Goal: Task Accomplishment & Management: Use online tool/utility

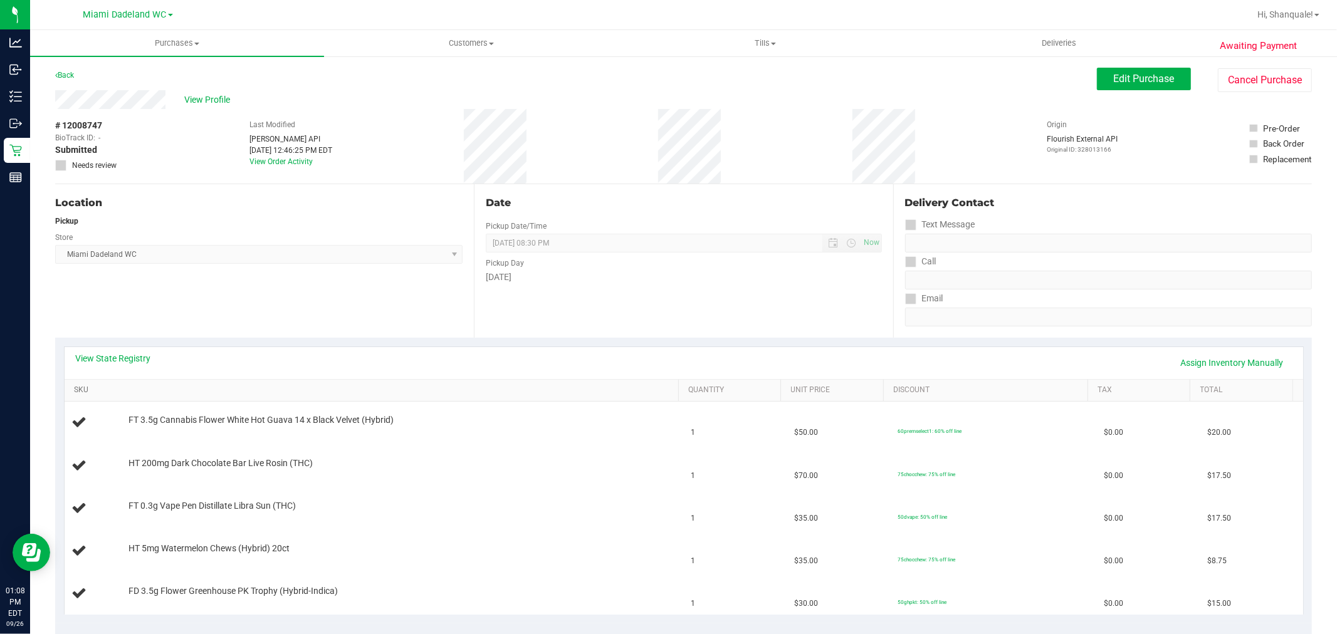
click at [80, 392] on link "SKU" at bounding box center [374, 391] width 600 height 10
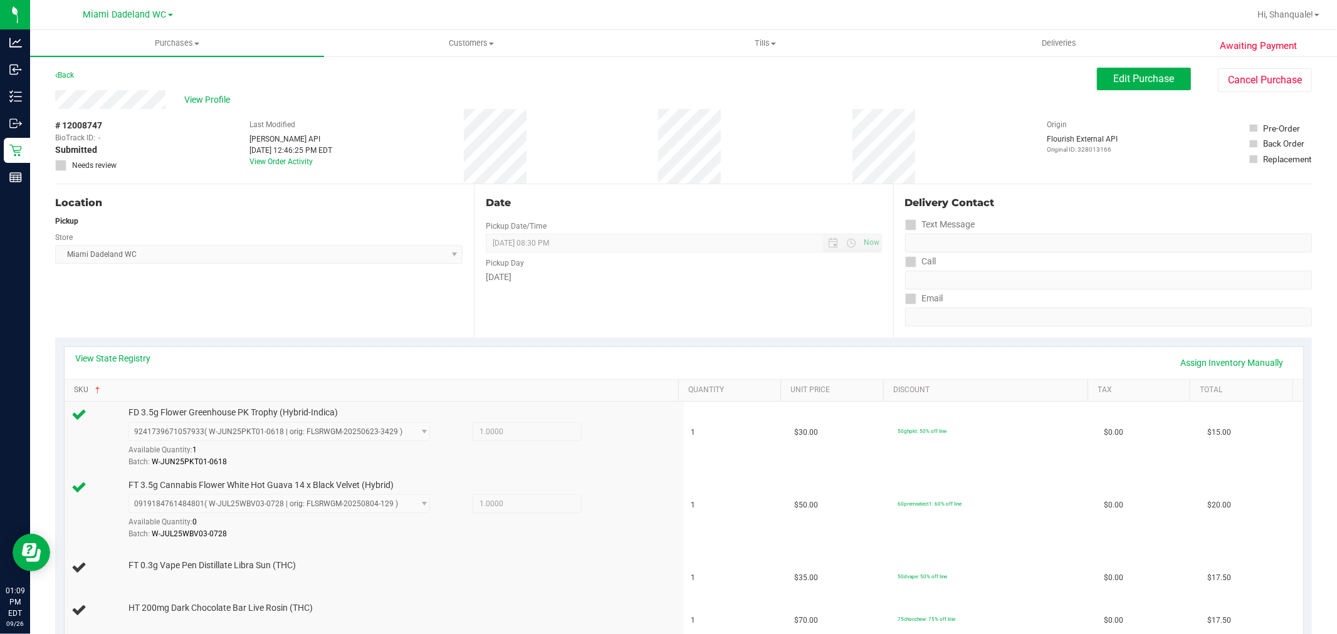
scroll to position [1, 0]
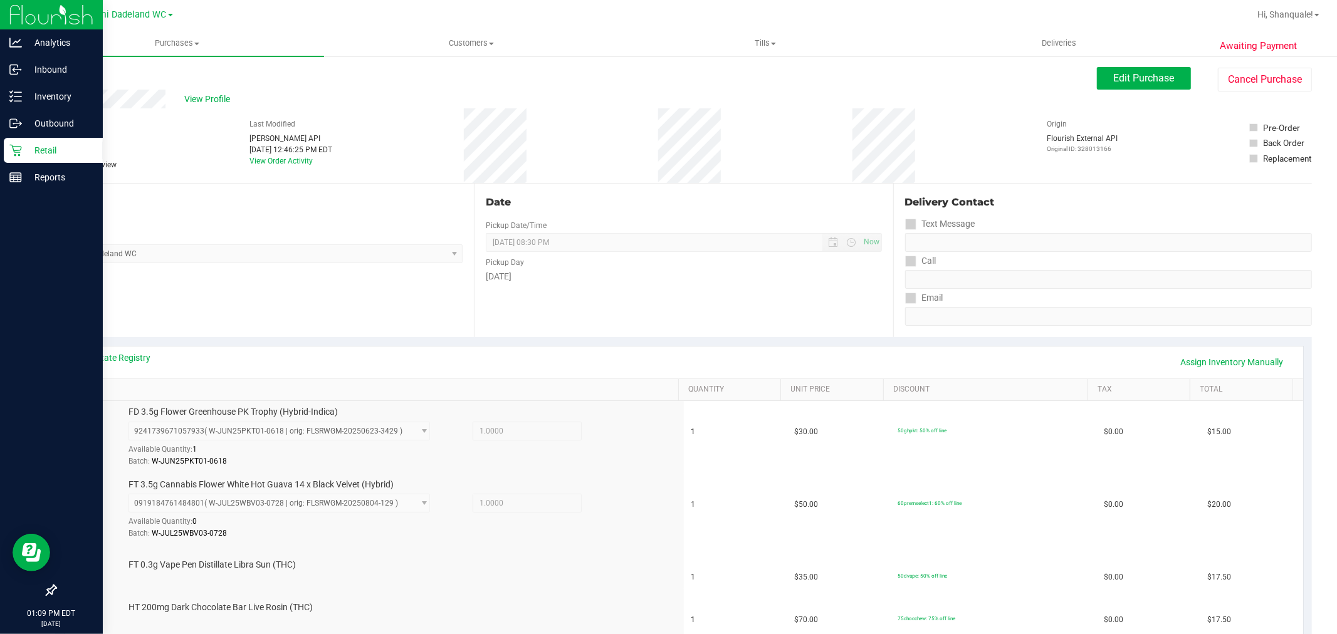
click at [14, 149] on icon at bounding box center [15, 150] width 13 height 13
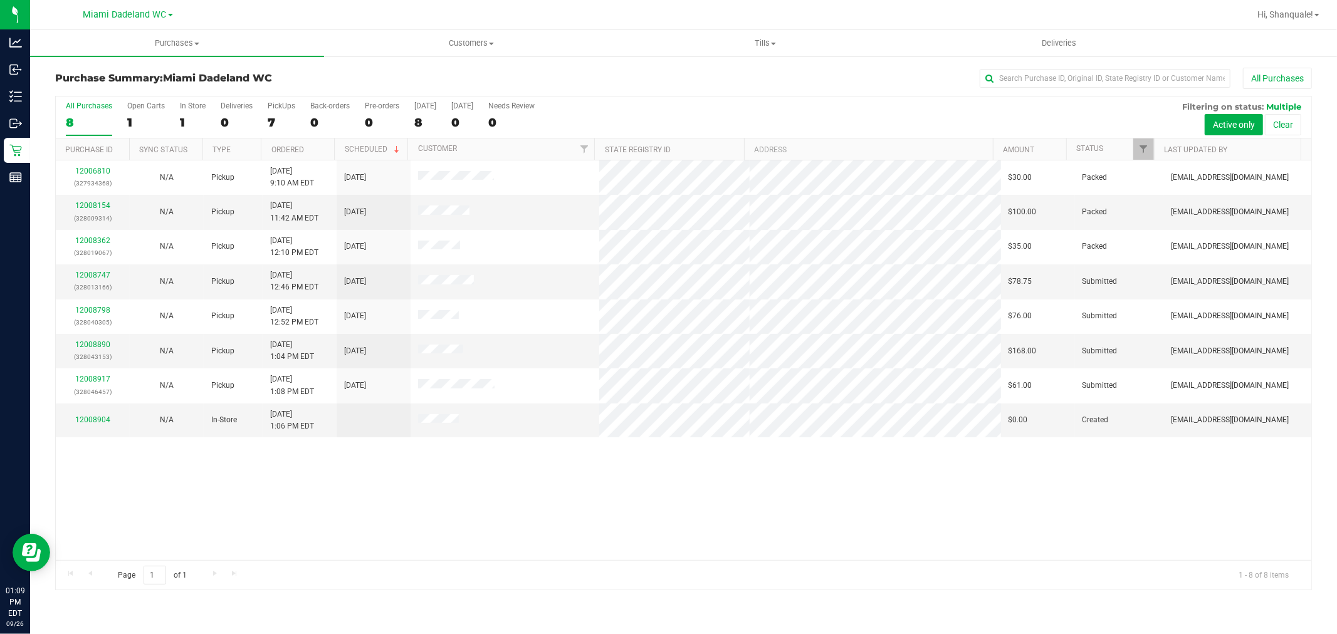
click at [774, 475] on div "12006810 (327934368) N/A Pickup [DATE] 9:10 AM EDT 9/26/2025 $30.00 Packed [EMA…" at bounding box center [684, 360] width 1256 height 400
click at [93, 343] on link "12008890" at bounding box center [92, 344] width 35 height 9
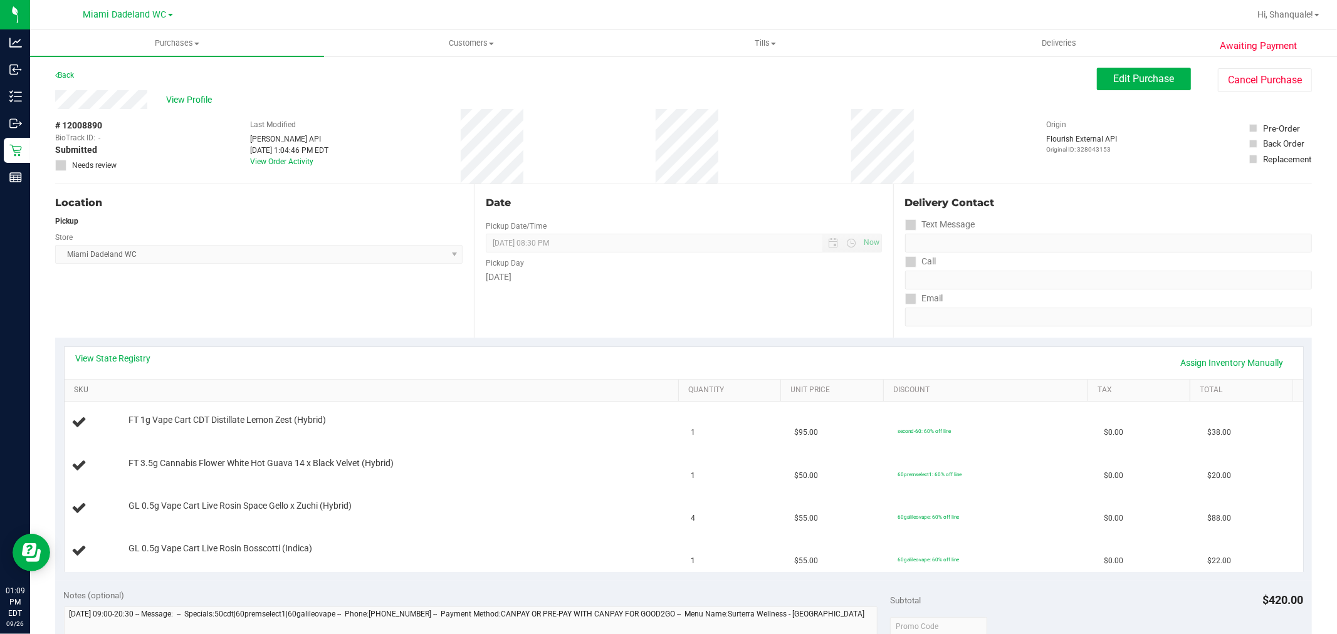
click at [83, 391] on link "SKU" at bounding box center [374, 391] width 600 height 10
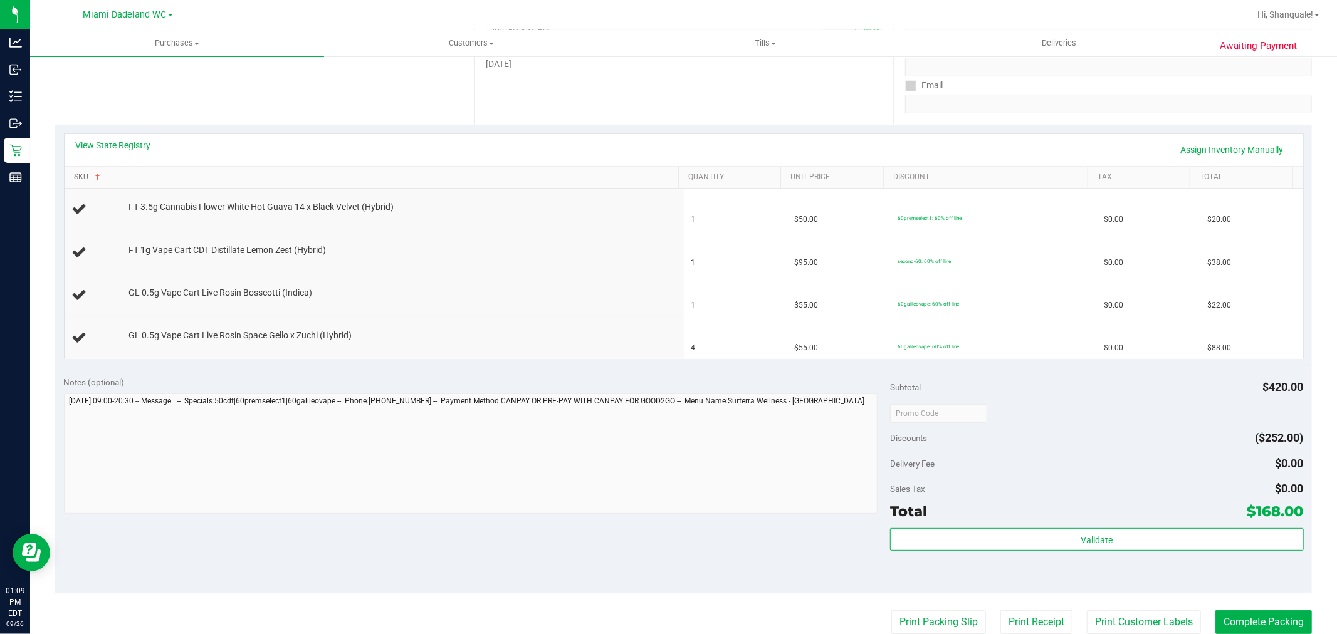
scroll to position [214, 0]
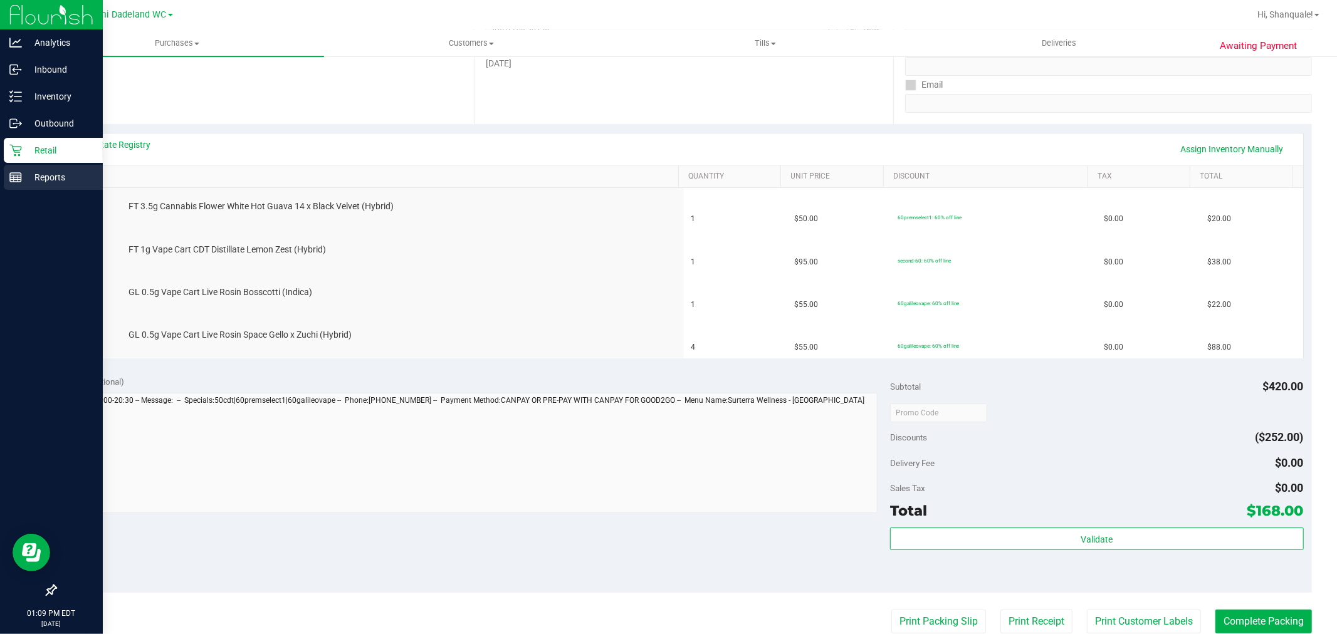
click at [25, 165] on div "Reports" at bounding box center [53, 177] width 99 height 25
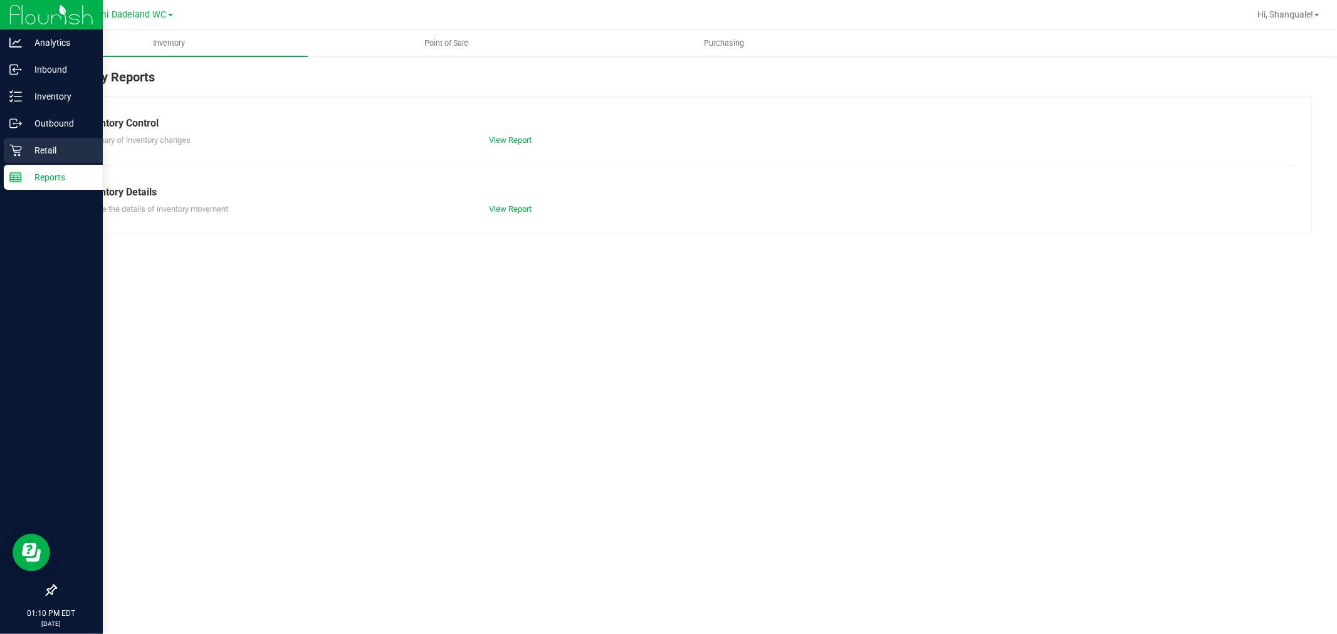
click at [78, 159] on div "Retail" at bounding box center [53, 150] width 99 height 25
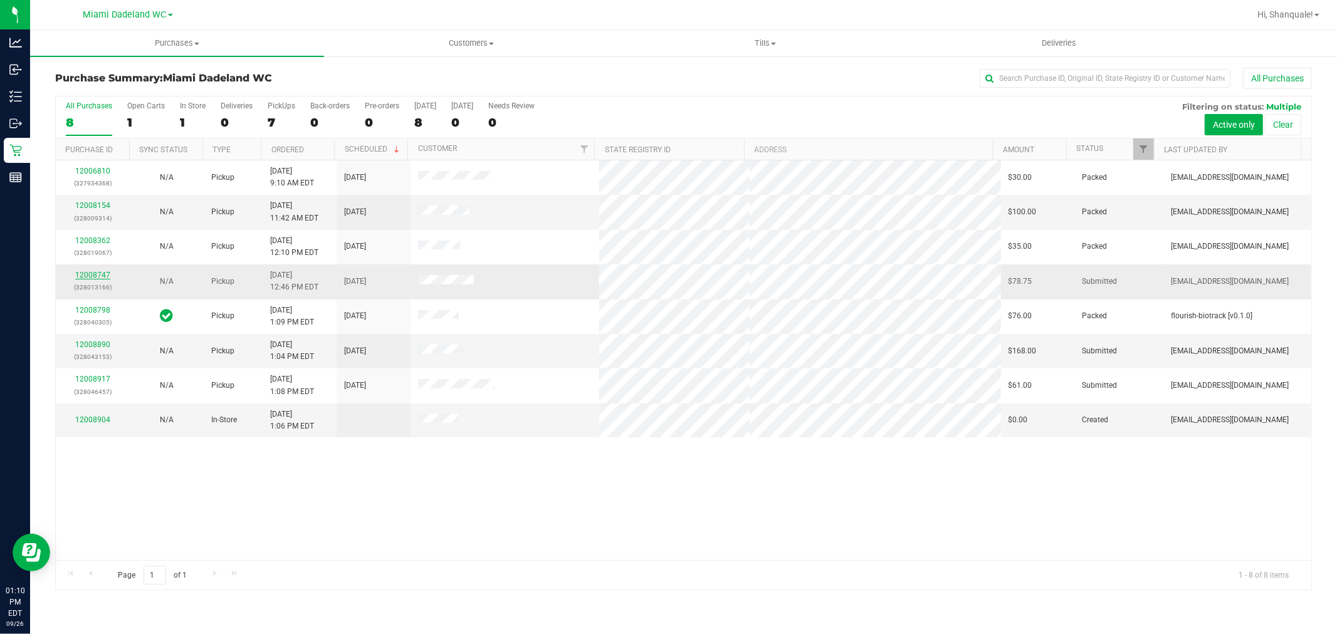
click at [105, 275] on link "12008747" at bounding box center [92, 275] width 35 height 9
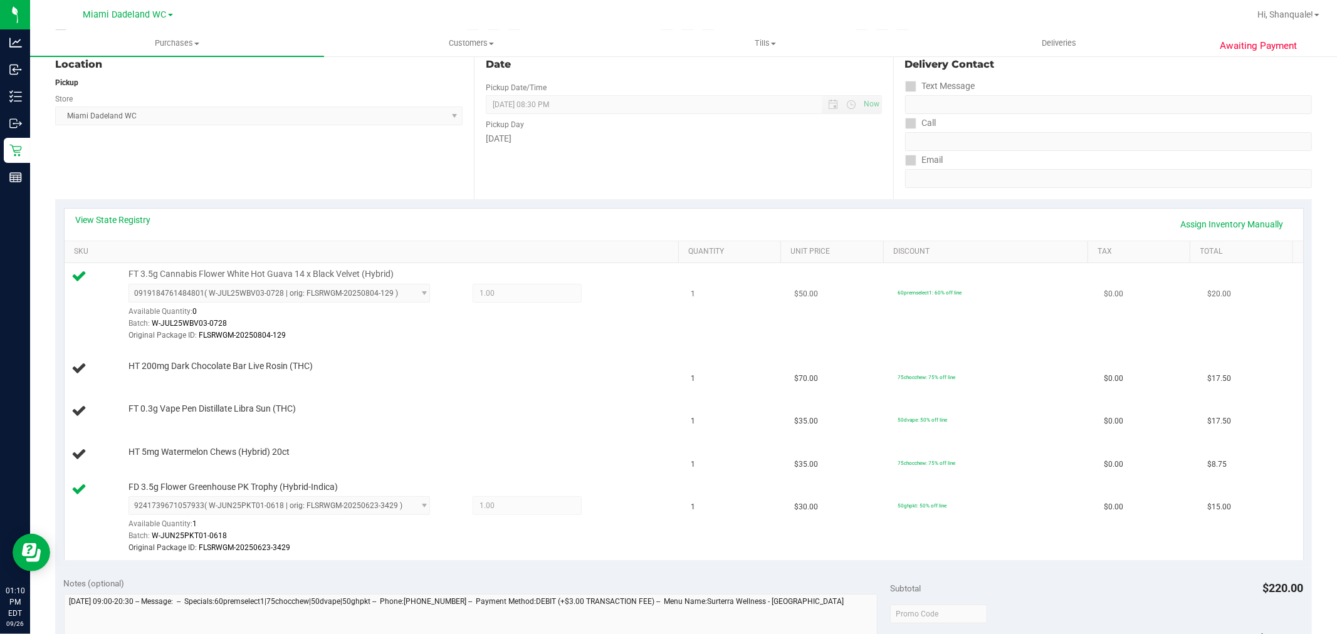
scroll to position [139, 0]
click at [1205, 221] on link "Assign Inventory Manually" at bounding box center [1232, 223] width 119 height 21
click at [607, 295] on icon at bounding box center [613, 294] width 13 height 14
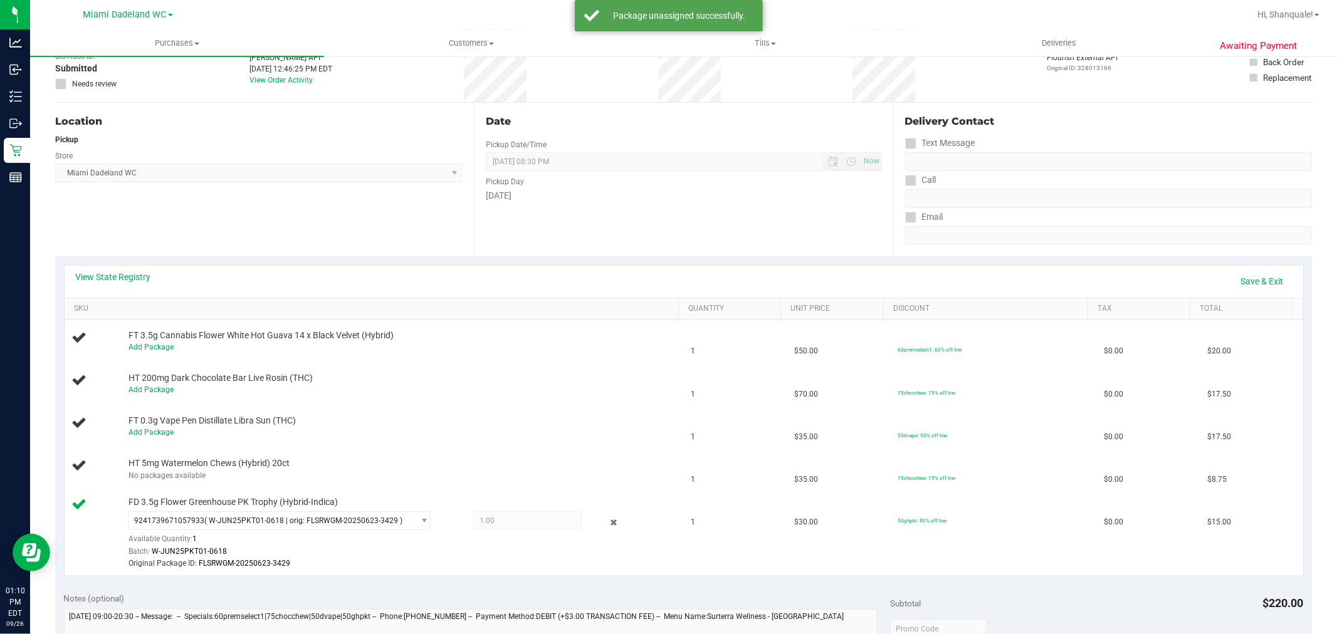
scroll to position [70, 0]
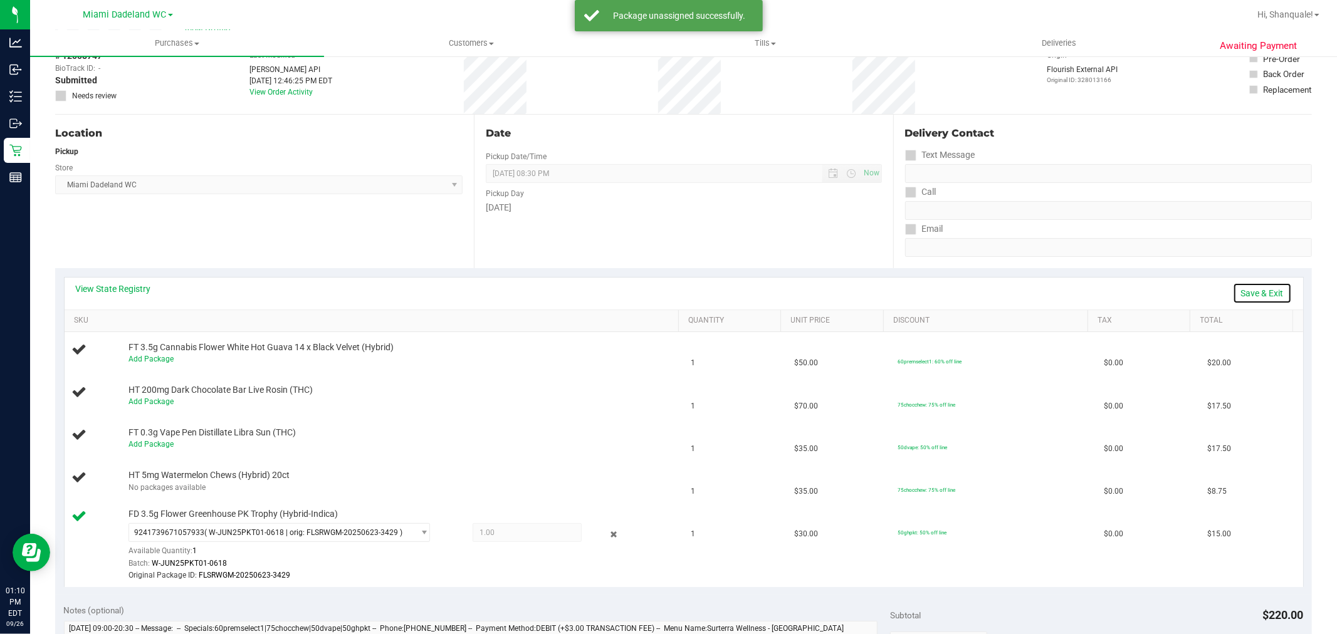
click at [1266, 293] on link "Save & Exit" at bounding box center [1262, 293] width 59 height 21
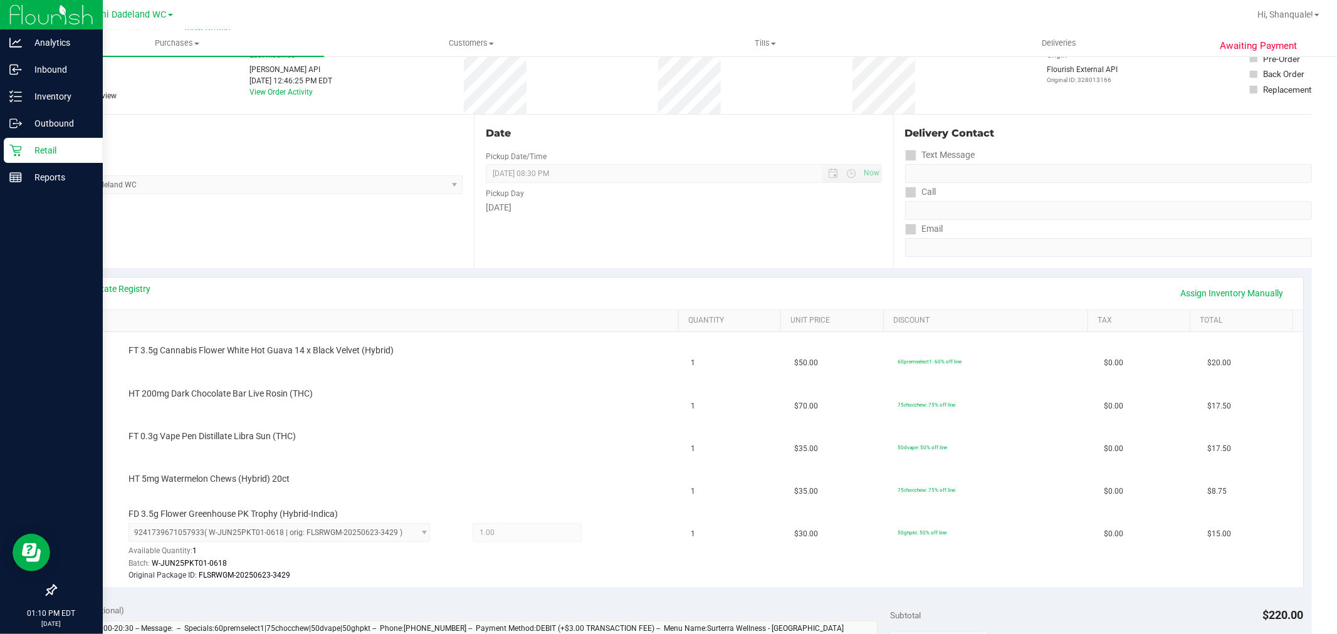
click at [28, 154] on p "Retail" at bounding box center [59, 150] width 75 height 15
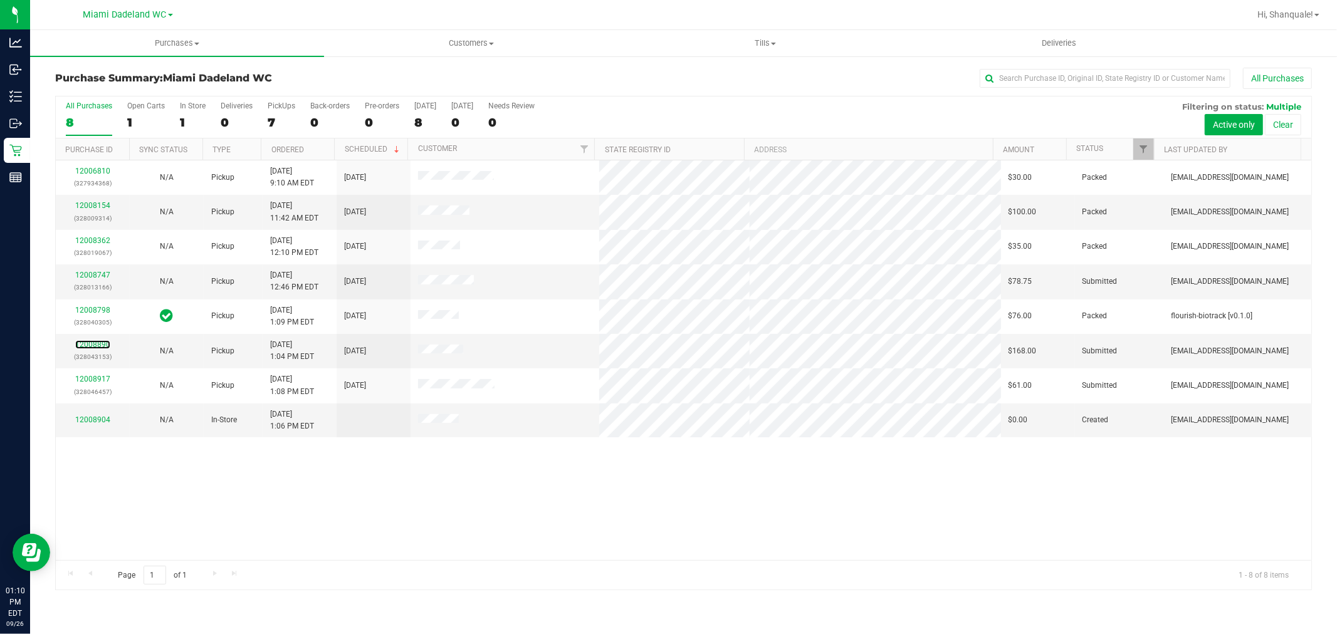
click at [99, 347] on link "12008890" at bounding box center [92, 344] width 35 height 9
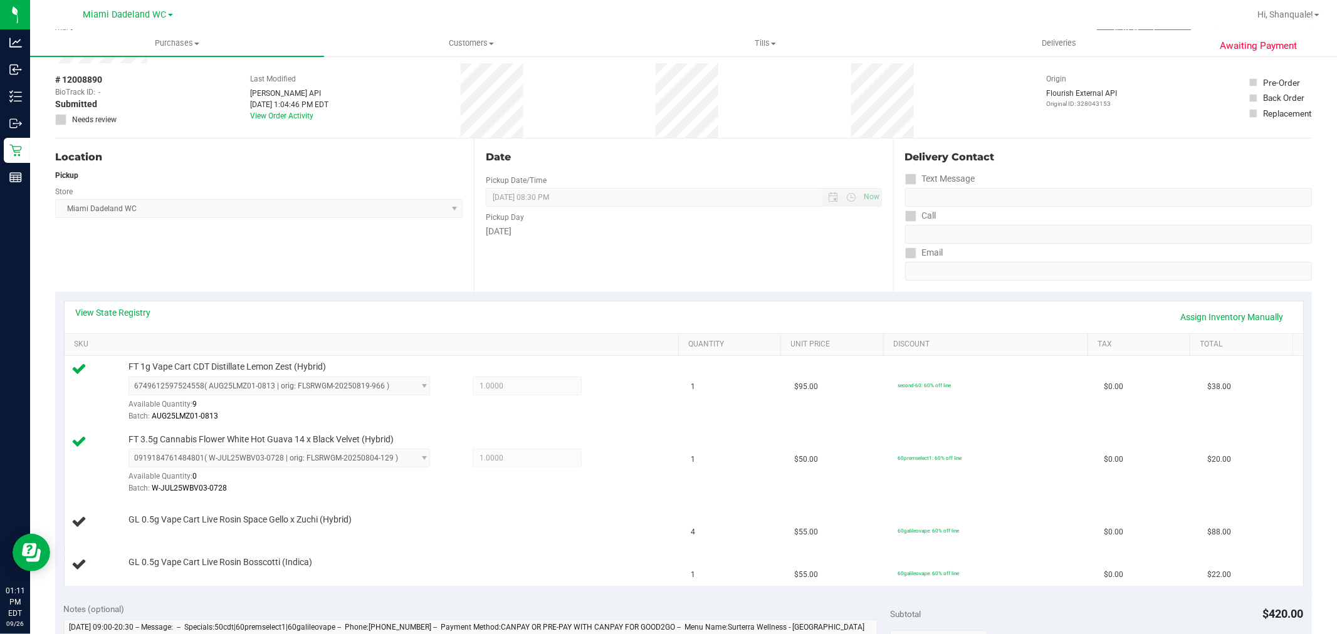
scroll to position [92, 0]
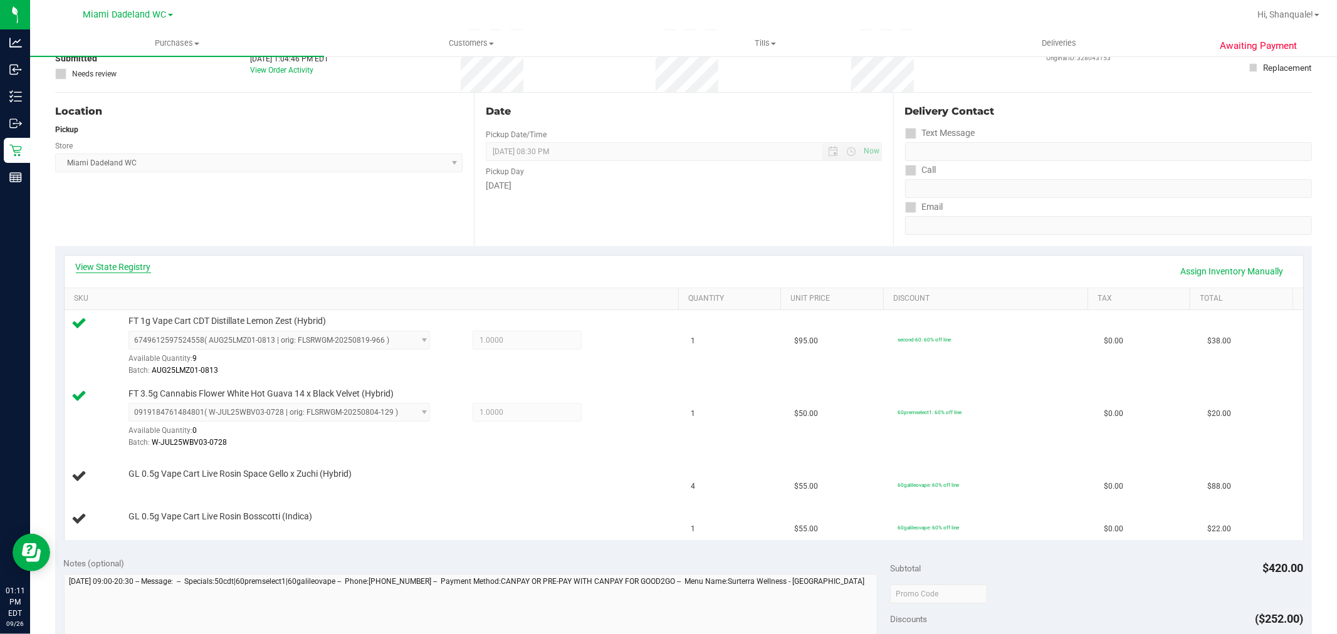
click at [123, 266] on link "View State Registry" at bounding box center [113, 267] width 75 height 13
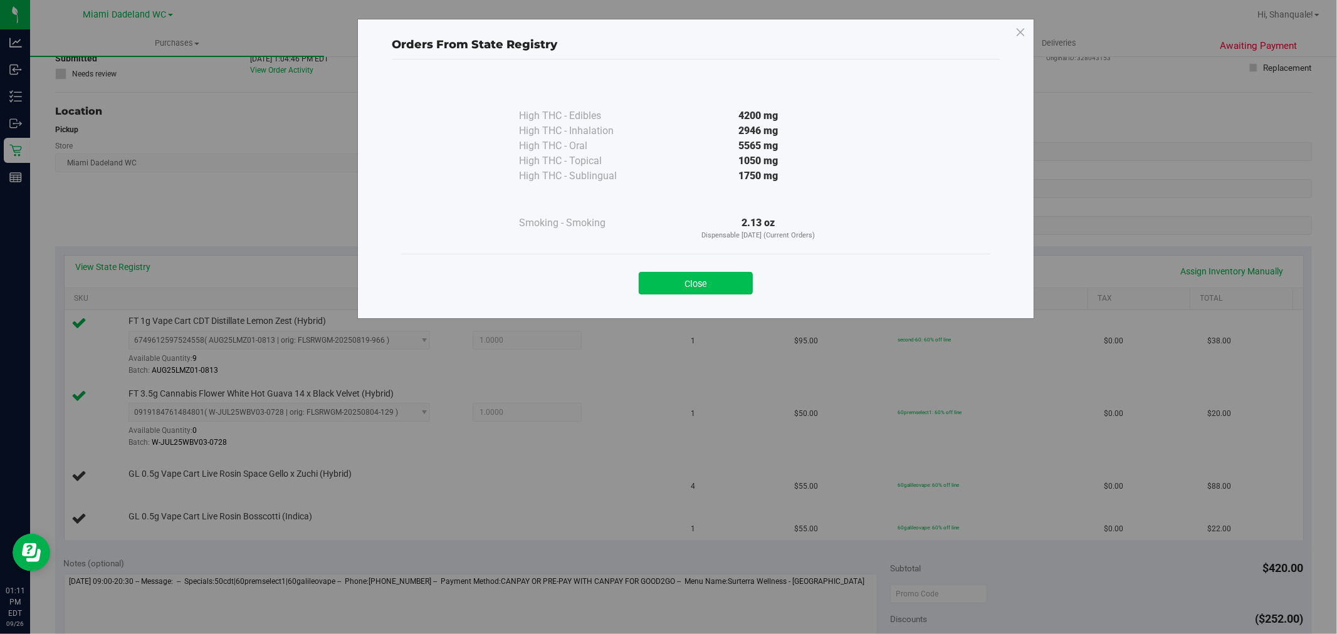
click at [702, 277] on button "Close" at bounding box center [696, 283] width 114 height 23
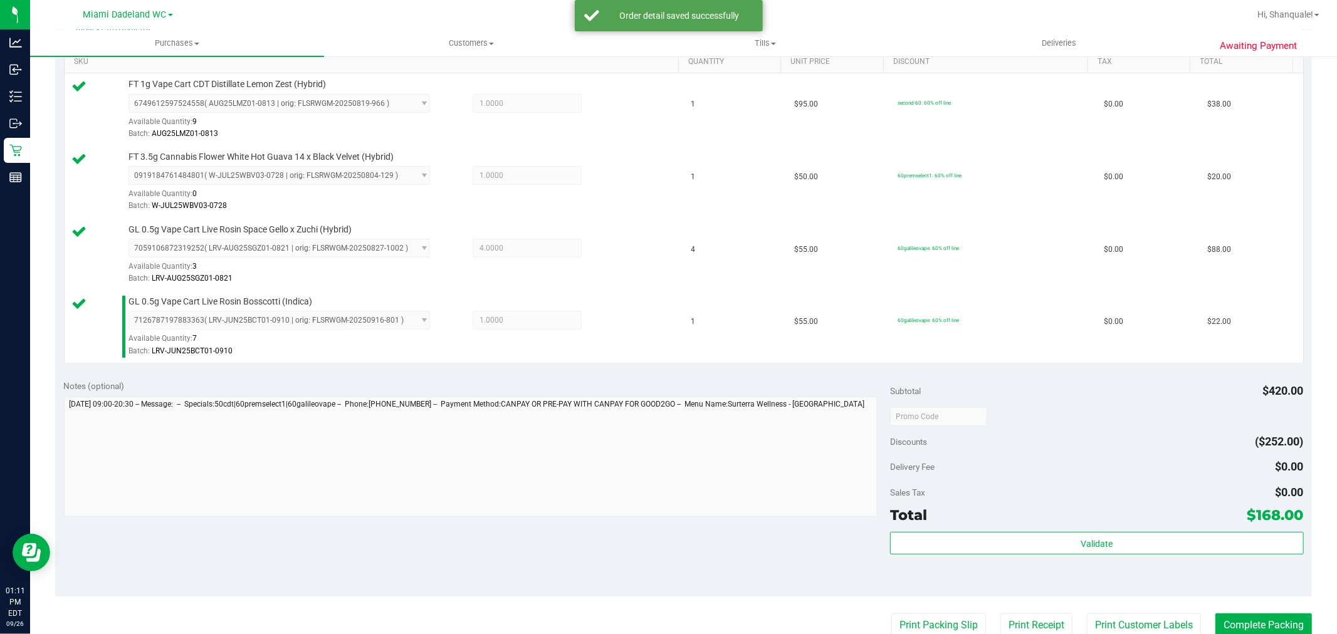
scroll to position [609, 0]
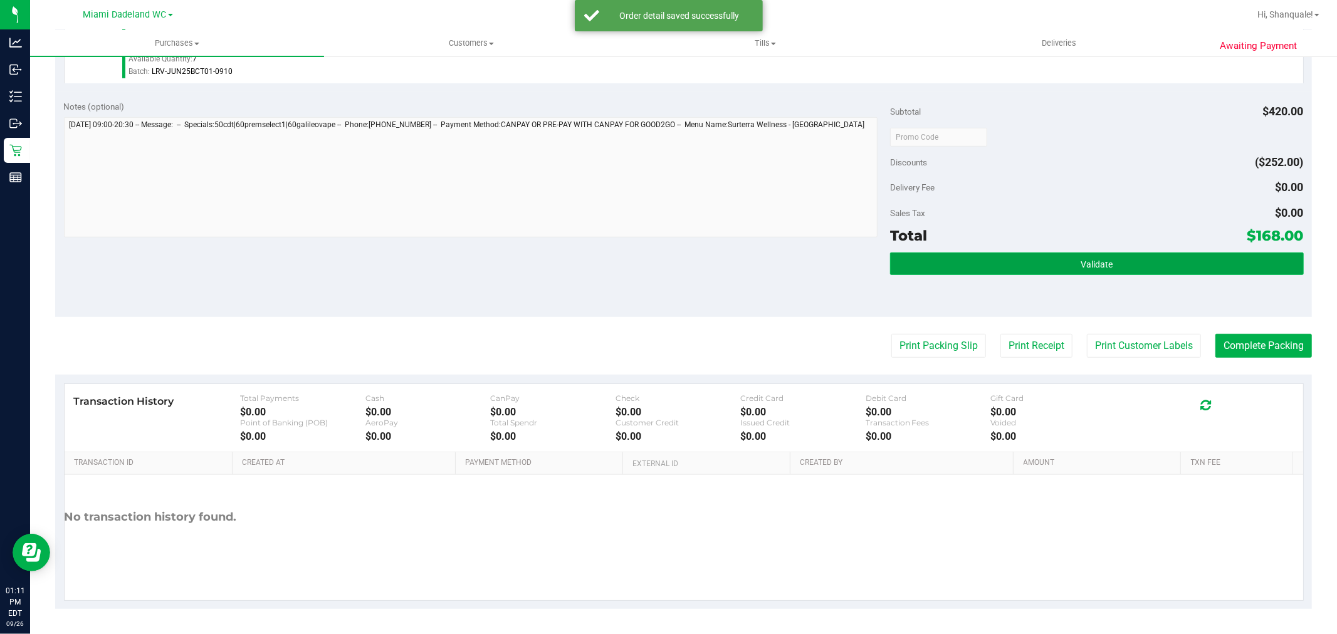
click at [1070, 266] on button "Validate" at bounding box center [1096, 264] width 413 height 23
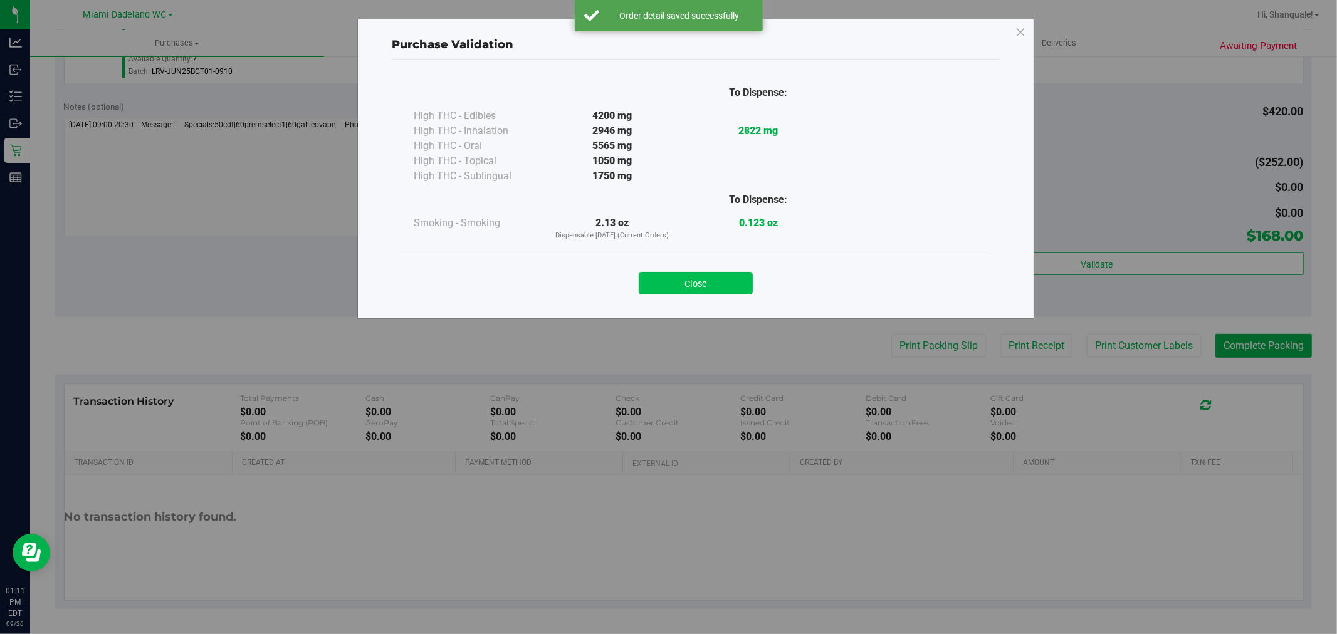
click at [703, 286] on button "Close" at bounding box center [696, 283] width 114 height 23
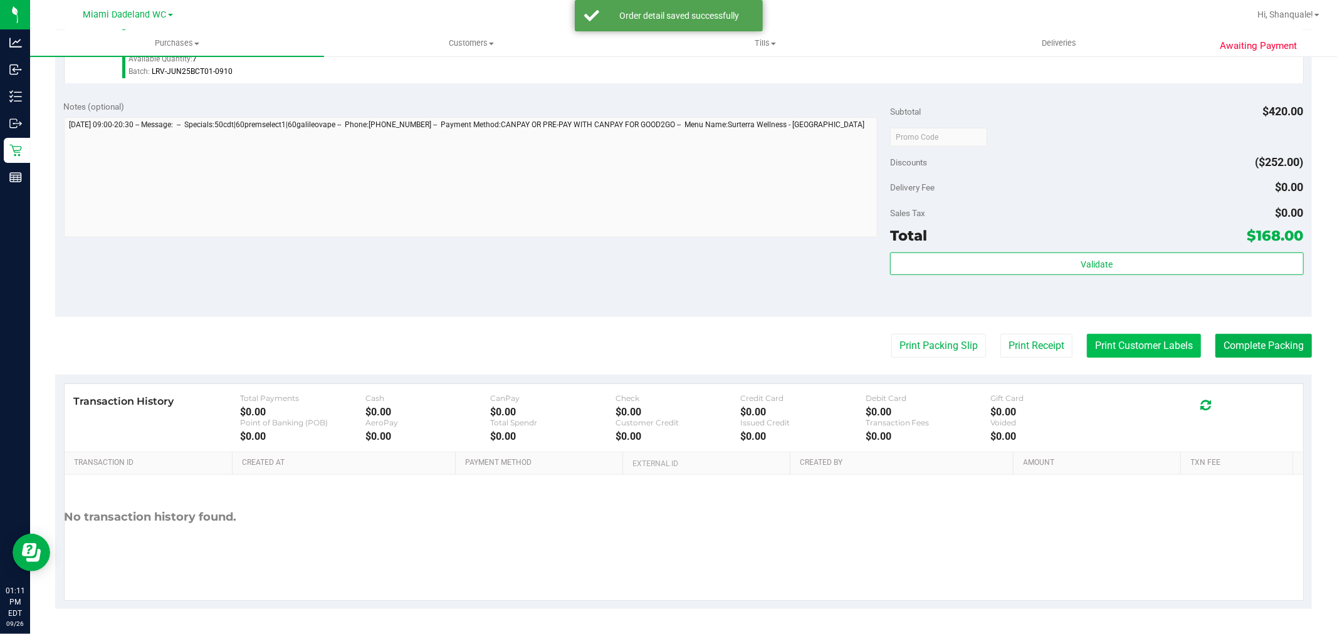
click at [1120, 334] on button "Print Customer Labels" at bounding box center [1144, 346] width 114 height 24
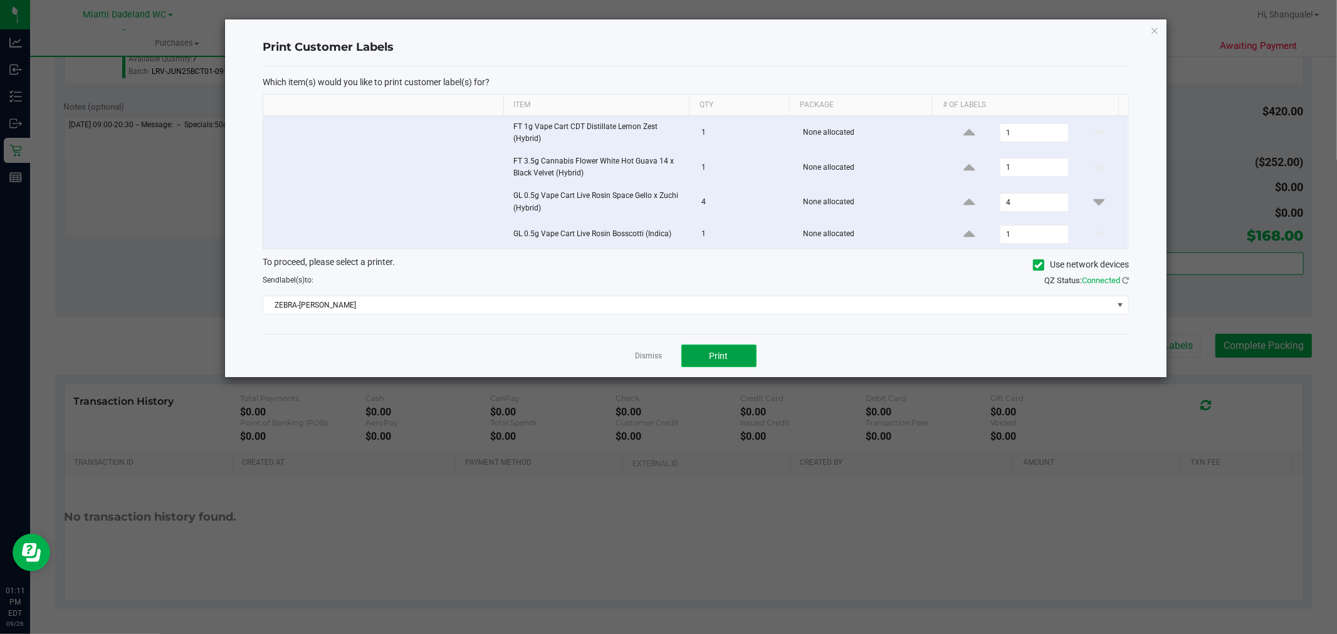
click at [718, 367] on button "Print" at bounding box center [718, 356] width 75 height 23
click at [644, 352] on link "Dismiss" at bounding box center [649, 356] width 27 height 11
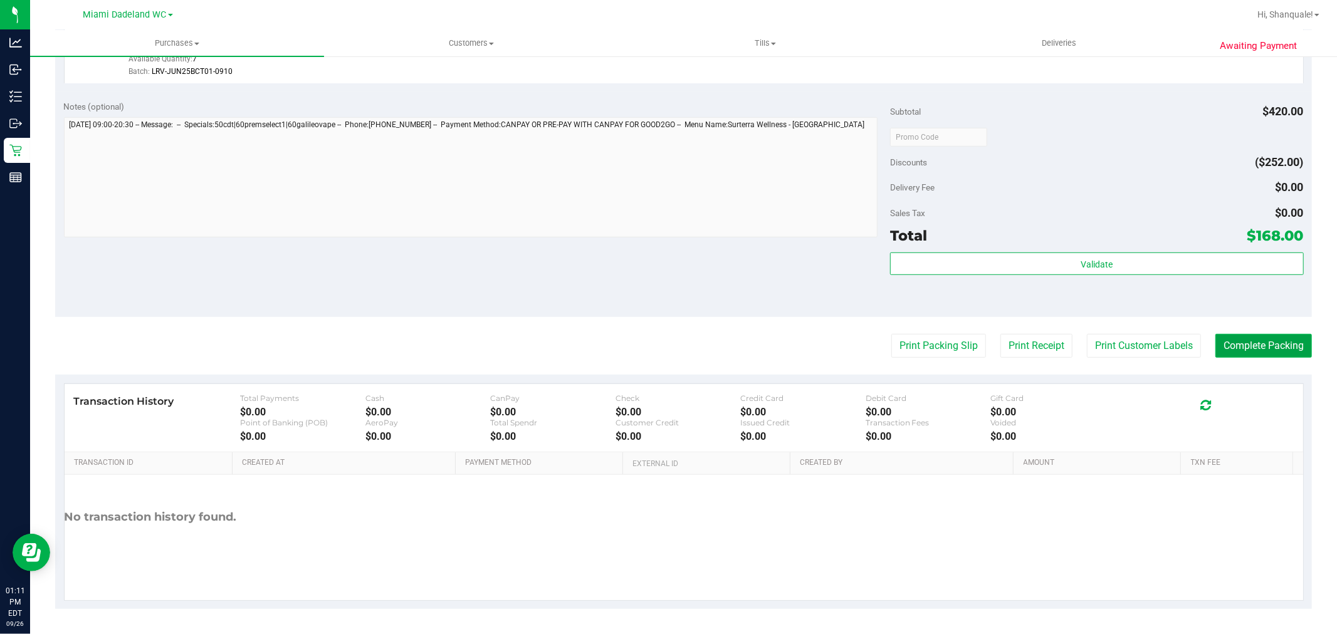
click at [1259, 349] on button "Complete Packing" at bounding box center [1263, 346] width 97 height 24
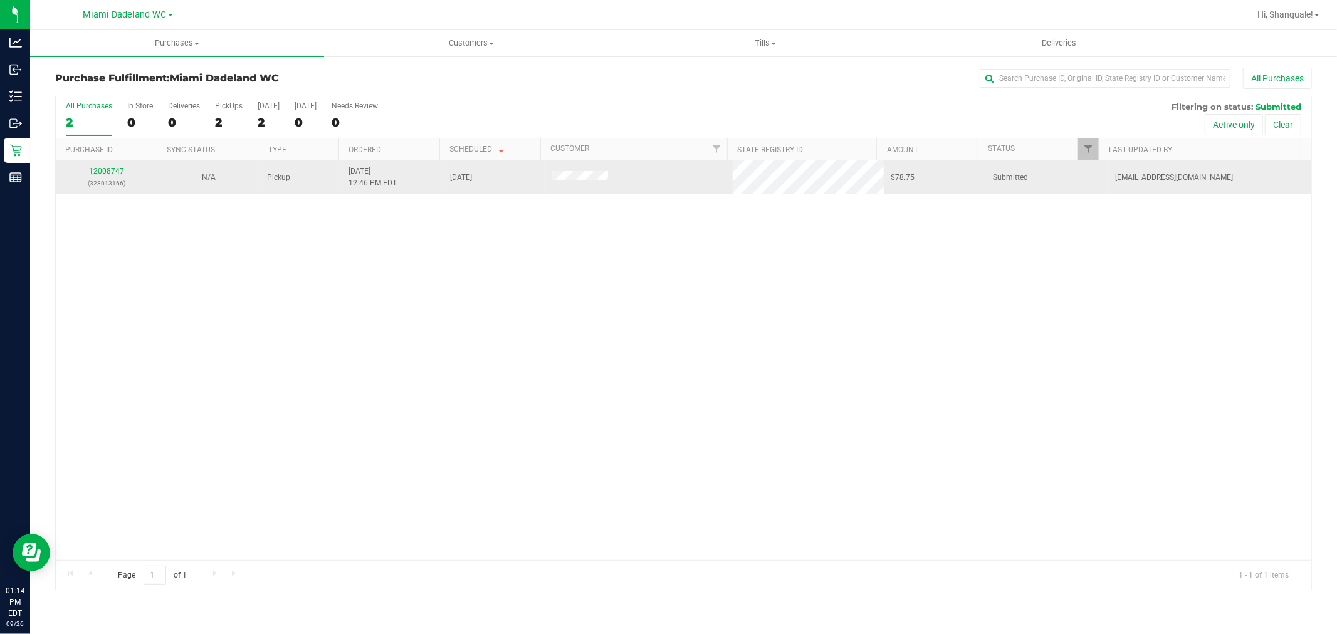
click at [101, 174] on link "12008747" at bounding box center [106, 171] width 35 height 9
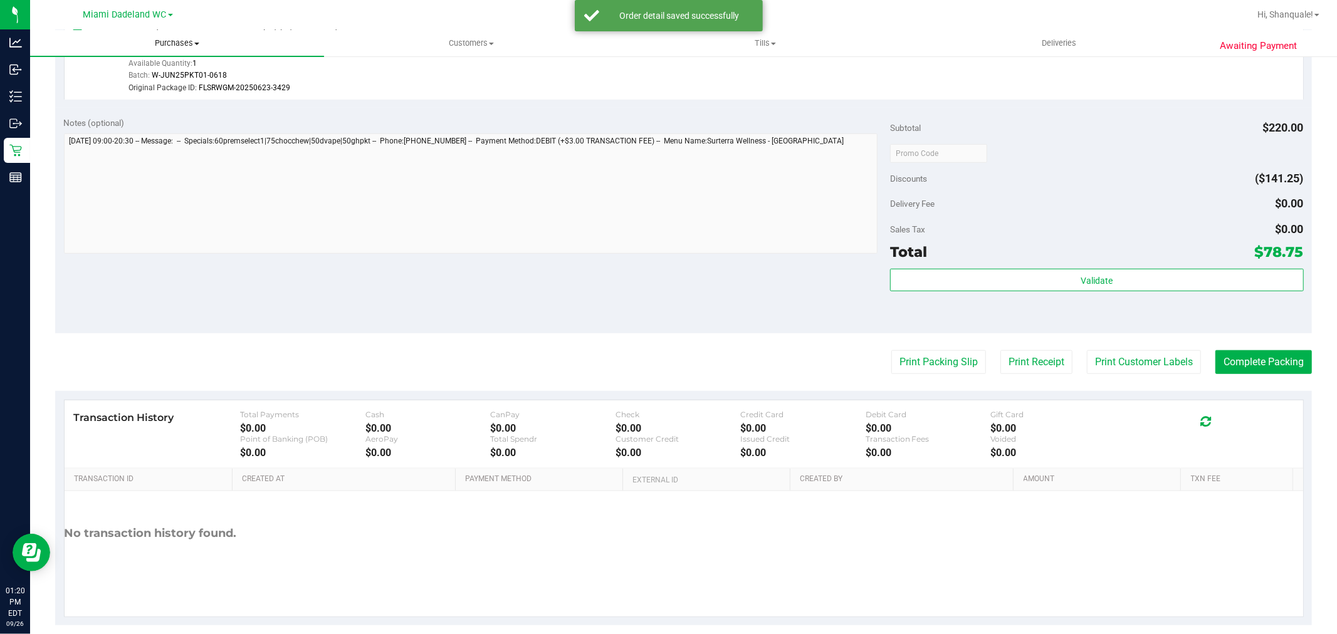
scroll to position [706, 0]
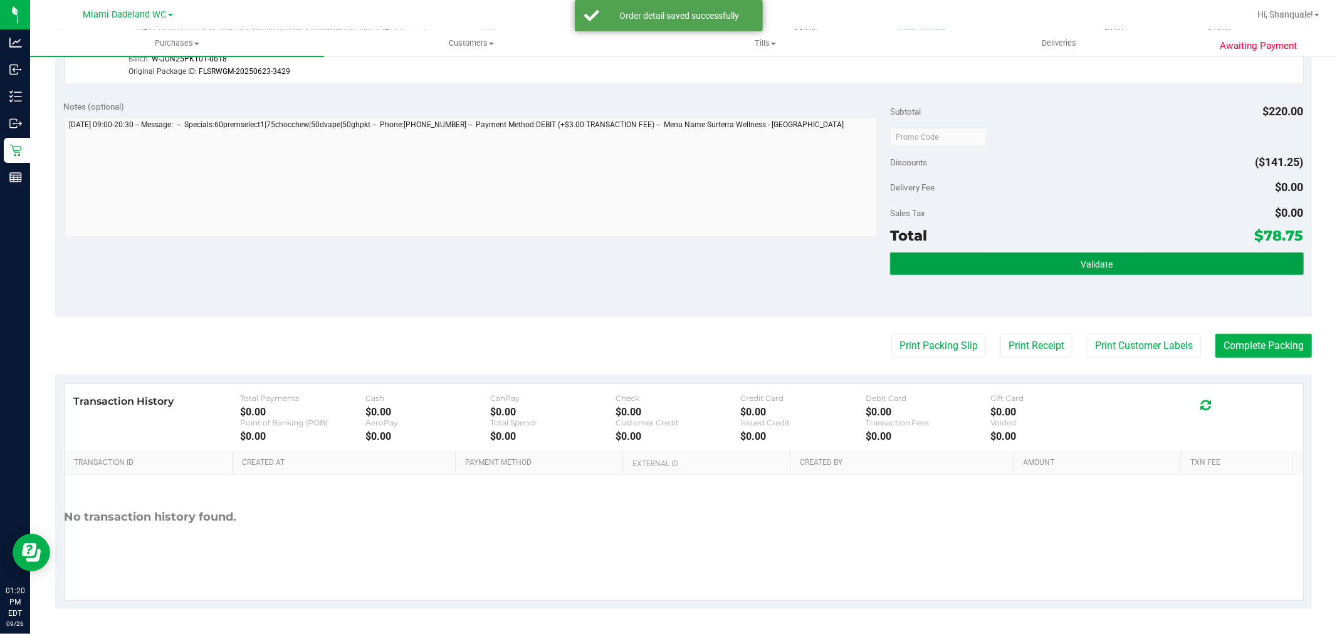
click at [1086, 256] on button "Validate" at bounding box center [1096, 264] width 413 height 23
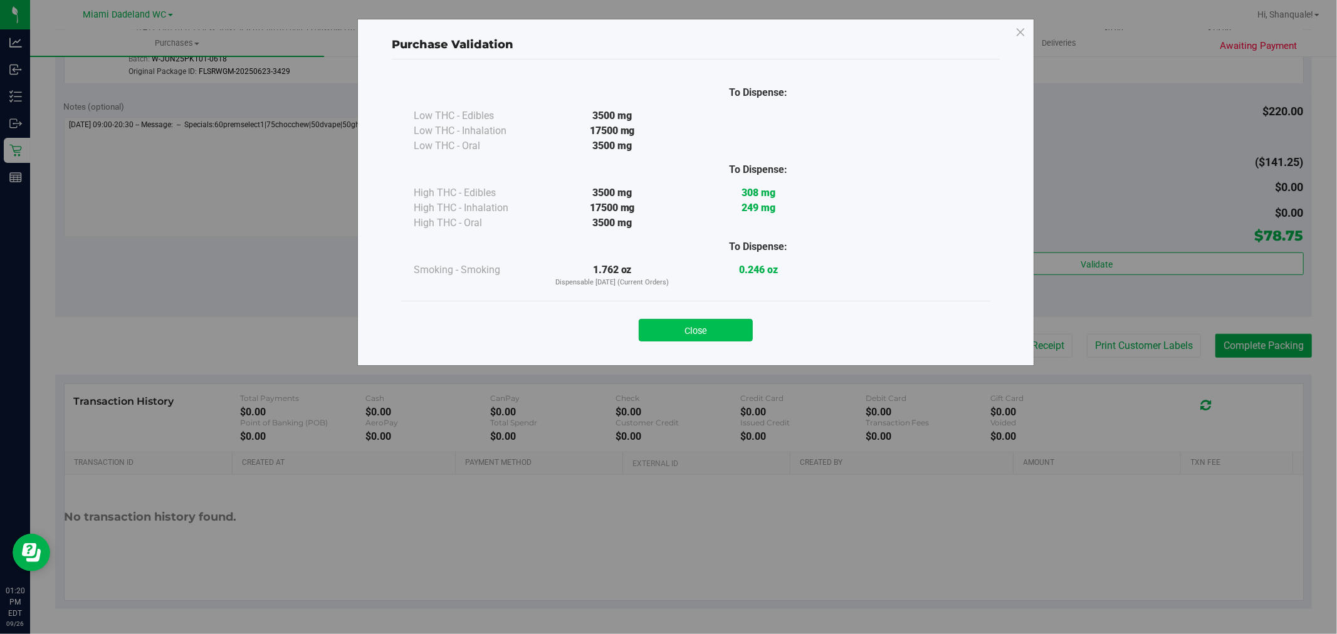
click at [718, 330] on button "Close" at bounding box center [696, 330] width 114 height 23
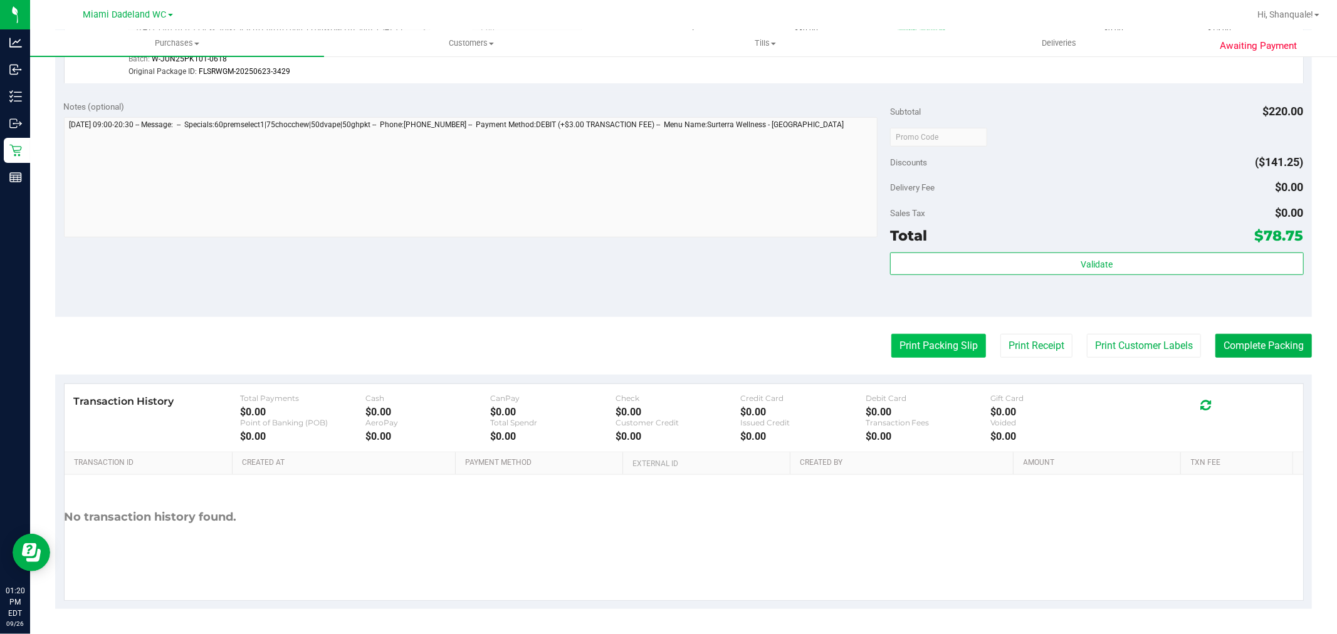
click at [953, 356] on button "Print Packing Slip" at bounding box center [938, 346] width 95 height 24
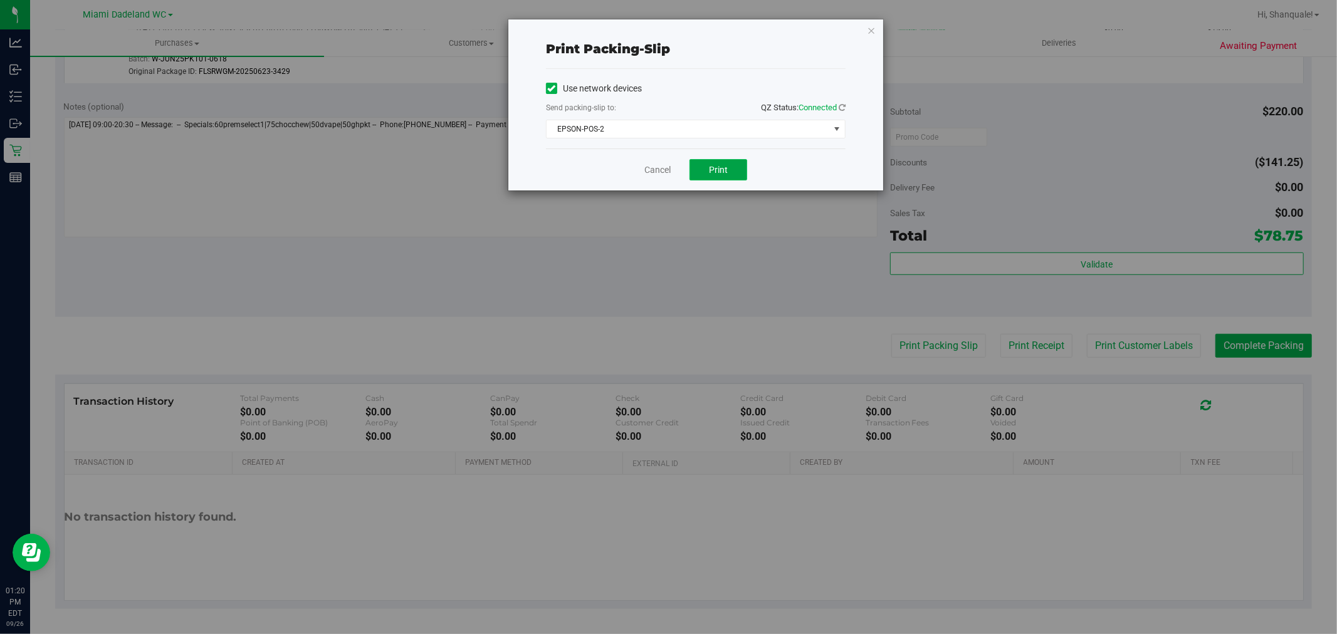
click at [725, 160] on button "Print" at bounding box center [719, 169] width 58 height 21
click at [655, 169] on link "Cancel" at bounding box center [657, 170] width 26 height 13
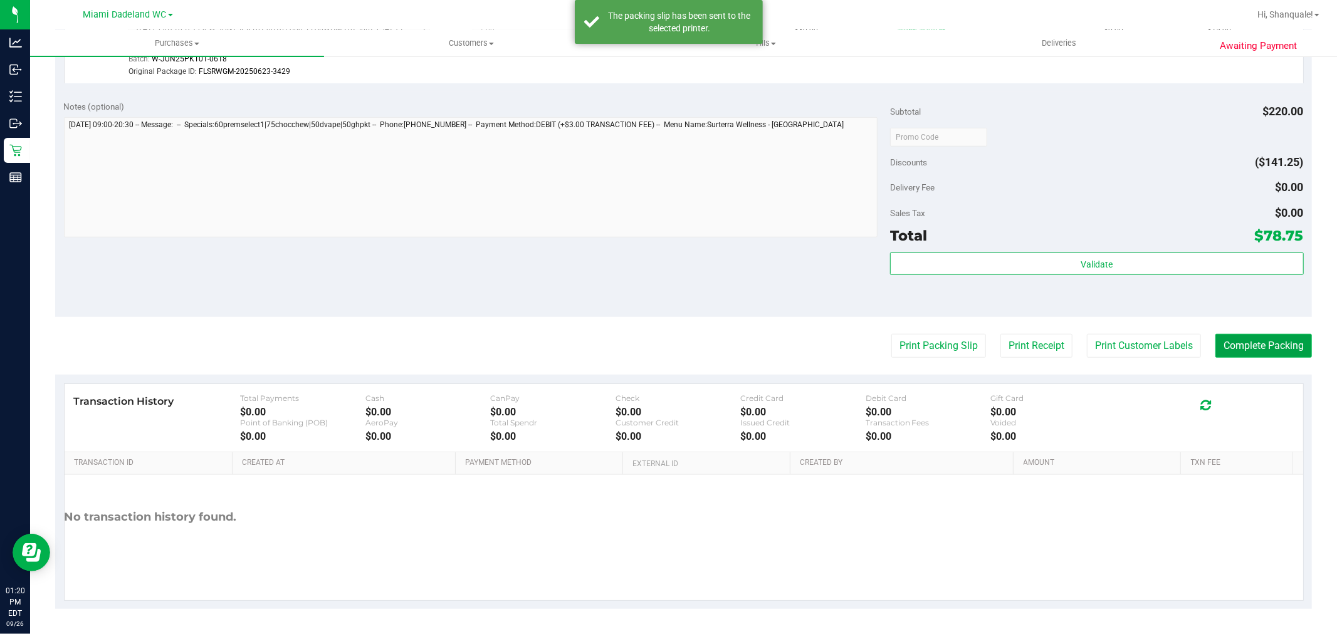
click at [1237, 349] on button "Complete Packing" at bounding box center [1263, 346] width 97 height 24
